Goal: Task Accomplishment & Management: Manage account settings

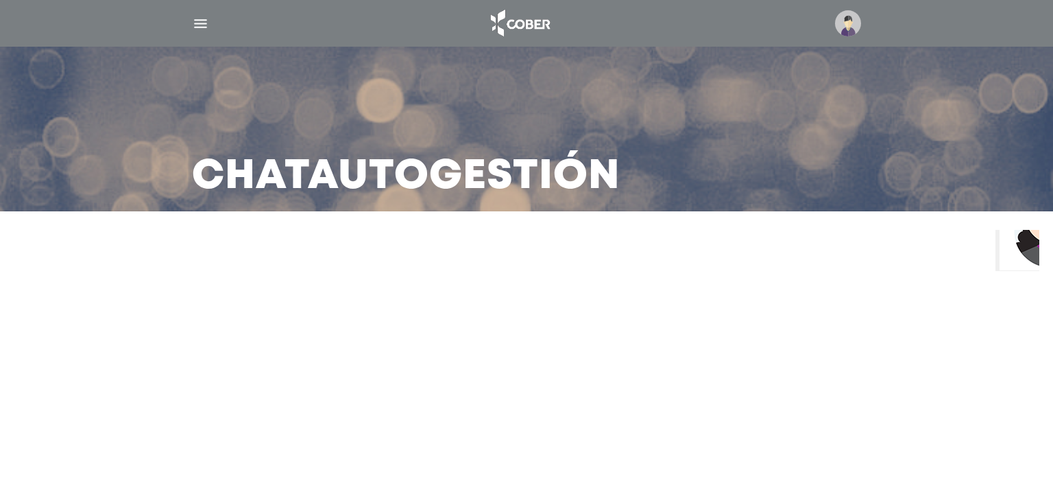
click at [1002, 254] on img "Widget de Chat" at bounding box center [1050, 219] width 101 height 101
click at [1014, 243] on img "Widget de Chat" at bounding box center [1050, 219] width 101 height 101
click at [1027, 260] on img "Widget de Chat" at bounding box center [1050, 219] width 101 height 101
click at [1020, 243] on img "Widget de Chat" at bounding box center [1050, 219] width 101 height 101
click at [194, 25] on img "button" at bounding box center [200, 23] width 17 height 17
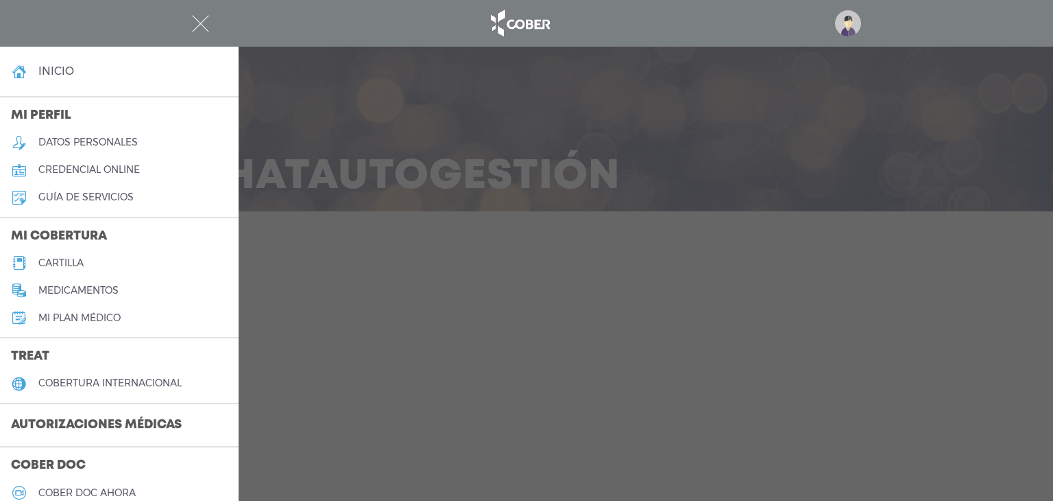
scroll to position [343, 0]
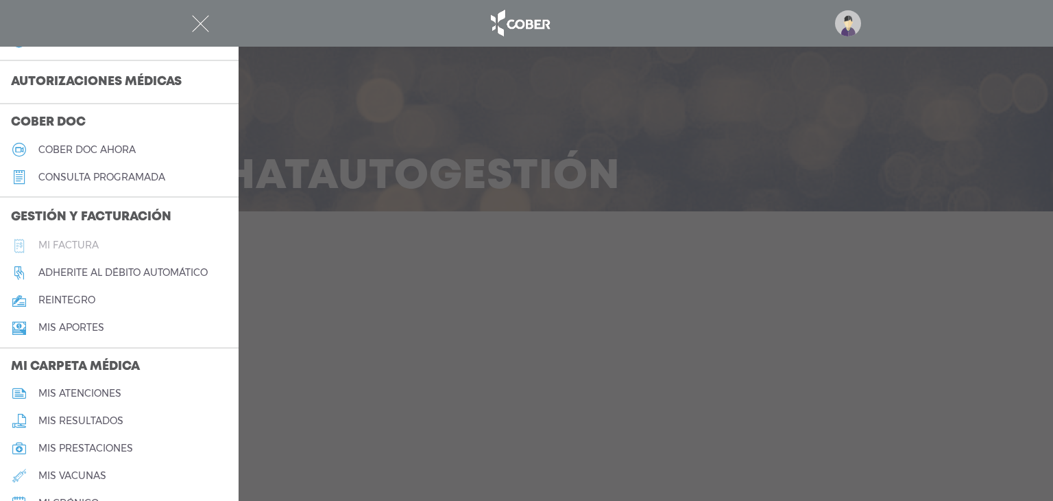
click at [82, 236] on link "Mi factura" at bounding box center [119, 245] width 239 height 27
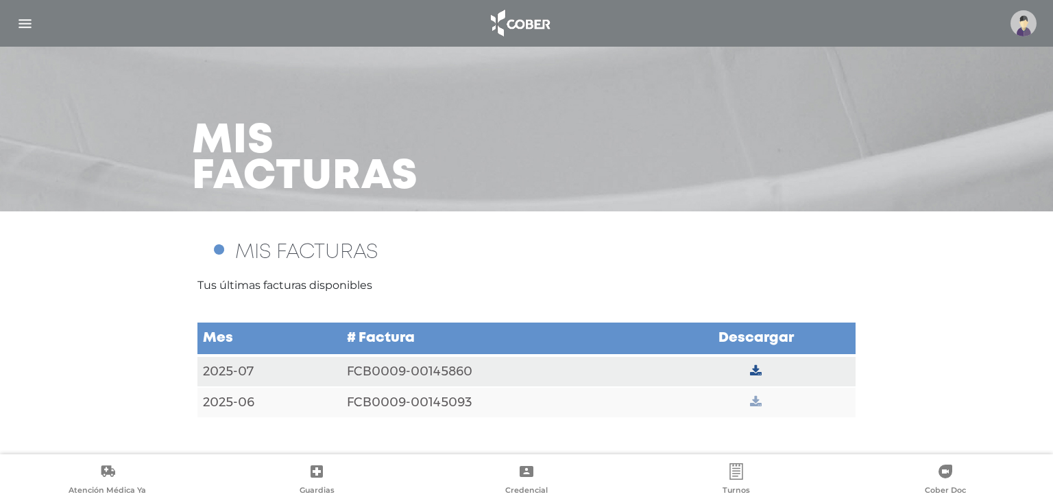
click at [752, 398] on icon at bounding box center [756, 402] width 12 height 12
click at [754, 372] on icon at bounding box center [756, 371] width 12 height 12
